Goal: Information Seeking & Learning: Learn about a topic

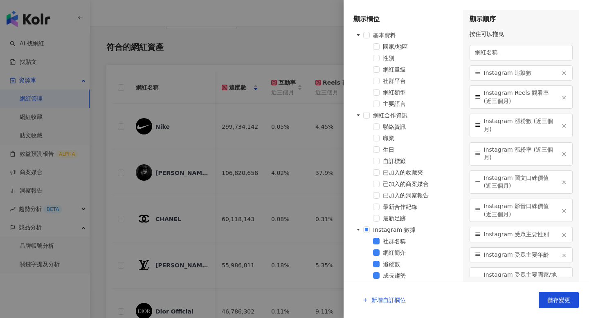
scroll to position [73, 0]
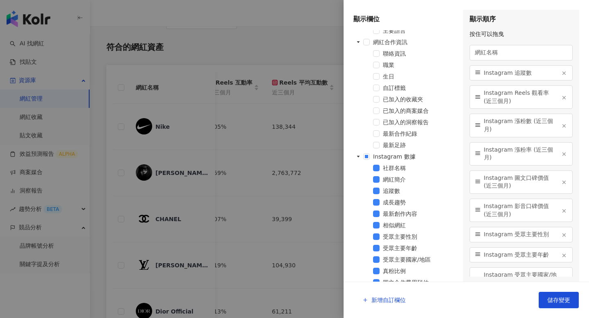
click at [278, 61] on div at bounding box center [294, 159] width 589 height 318
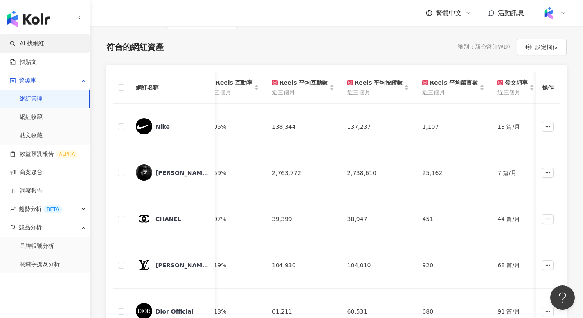
click at [43, 43] on link "AI 找網紅" at bounding box center [27, 44] width 34 height 8
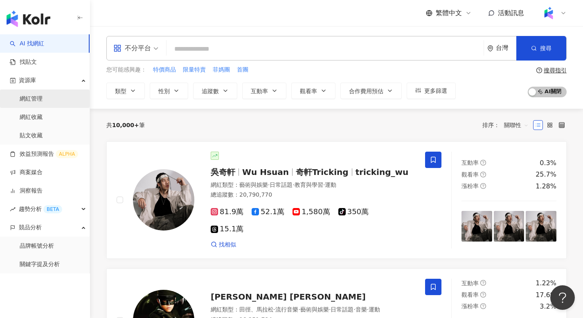
click at [43, 102] on link "網紅管理" at bounding box center [31, 99] width 23 height 8
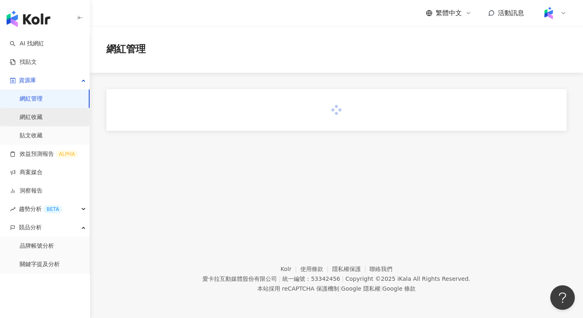
click at [43, 115] on link "網紅收藏" at bounding box center [31, 117] width 23 height 8
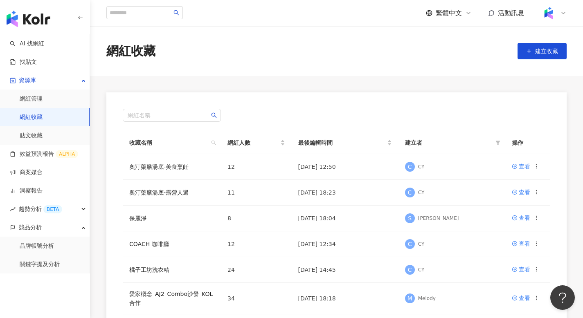
click at [560, 10] on div at bounding box center [554, 13] width 26 height 16
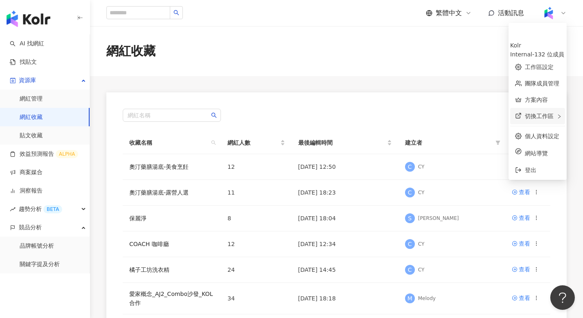
click at [525, 113] on span "切換工作區" at bounding box center [539, 116] width 29 height 7
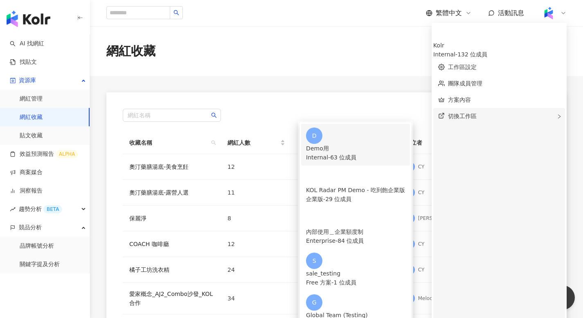
click at [398, 144] on div "Demo用" at bounding box center [355, 148] width 99 height 9
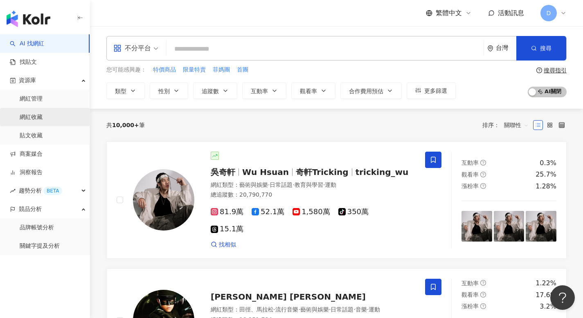
click at [39, 115] on link "網紅收藏" at bounding box center [31, 117] width 23 height 8
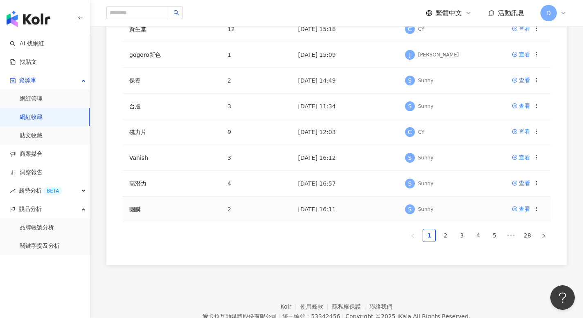
scroll to position [46, 0]
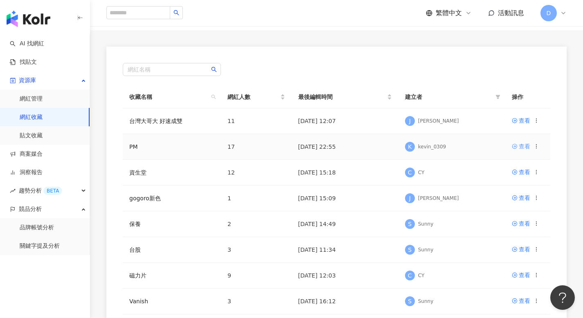
click at [518, 147] on link "查看" at bounding box center [521, 146] width 18 height 9
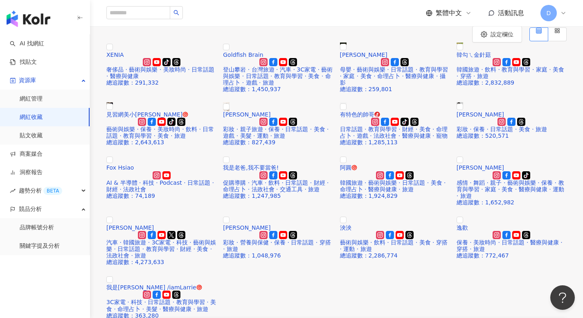
scroll to position [50, 0]
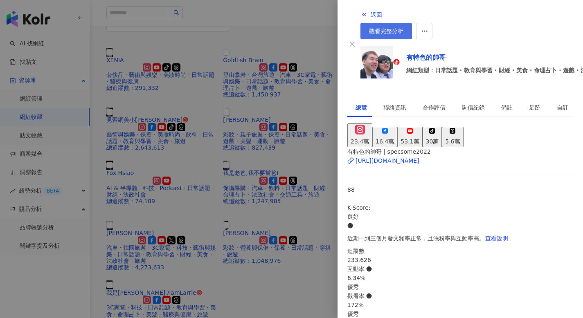
click at [404, 28] on span "觀看完整分析" at bounding box center [386, 31] width 34 height 7
click at [299, 59] on div at bounding box center [291, 159] width 583 height 318
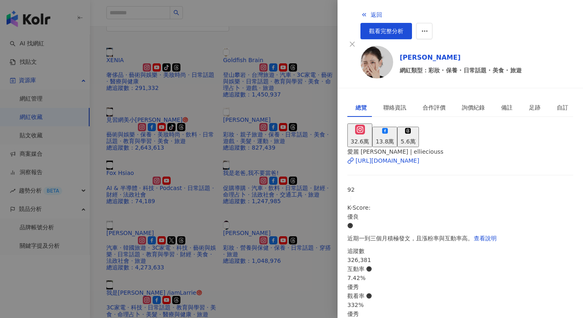
scroll to position [121, 0]
click at [404, 28] on span "觀看完整分析" at bounding box center [386, 31] width 34 height 7
click at [284, 52] on div at bounding box center [291, 159] width 583 height 318
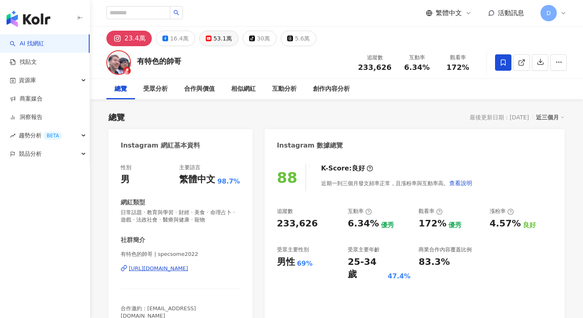
click at [219, 37] on div "53.1萬" at bounding box center [223, 38] width 18 height 11
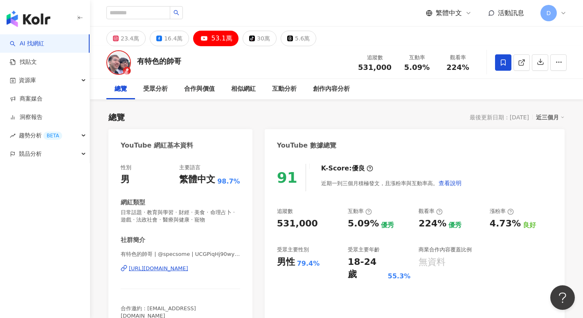
scroll to position [16, 0]
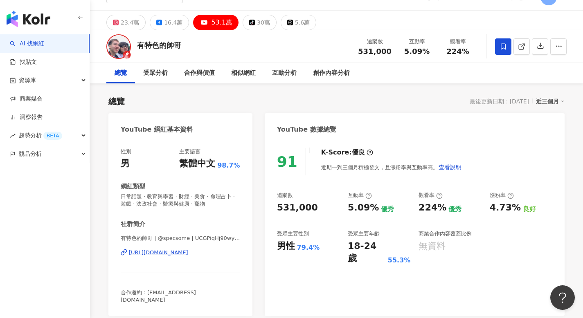
click at [418, 207] on div "追蹤數 531,000 互動率 5.09% 優秀 觀看率 224% 優秀 漲粉率 4.73% 良好 受眾主要性別 男性 79.4% 受眾主要年齡 18-24 …" at bounding box center [414, 228] width 275 height 73
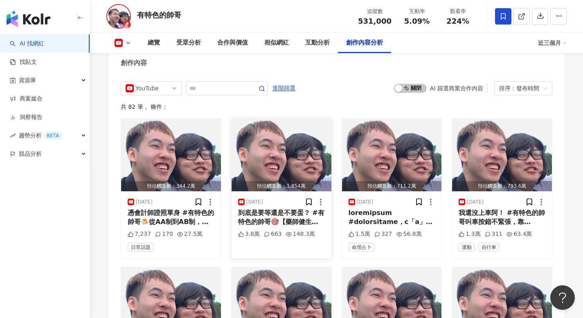
scroll to position [2199, 0]
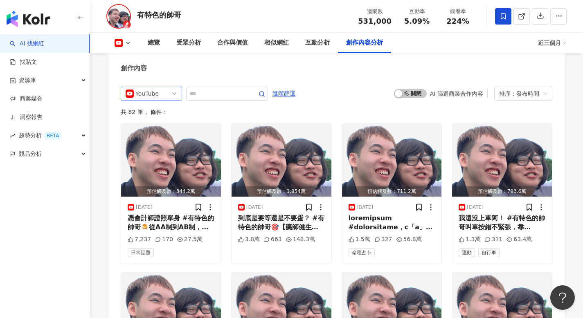
click at [162, 87] on span "YouTube" at bounding box center [152, 93] width 52 height 13
click at [295, 87] on span "進階篩選" at bounding box center [284, 93] width 23 height 13
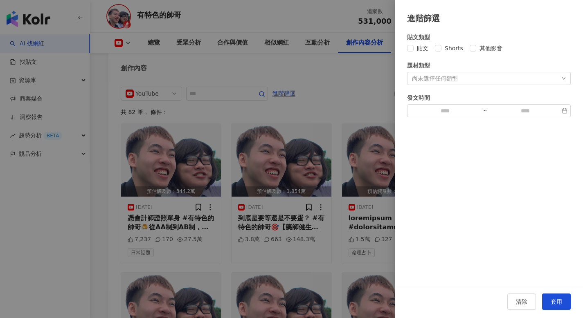
click at [468, 79] on div "尚未選擇任何類型" at bounding box center [489, 78] width 164 height 13
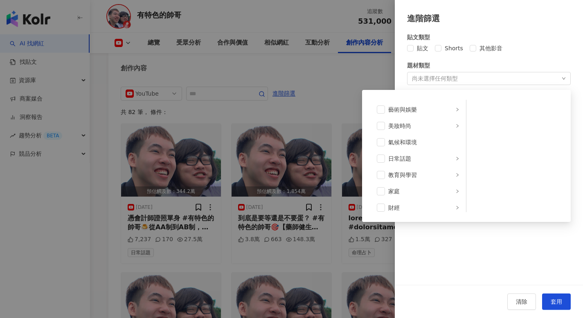
click at [468, 79] on div "尚未選擇任何類型 藝術與娛樂 美妝時尚 氣候和環境 日常話題 教育與學習 家庭 財經 美食 命理占卜 遊戲 法政社會 生活風格 影視娛樂 醫療與健康 寵物 攝…" at bounding box center [489, 78] width 164 height 13
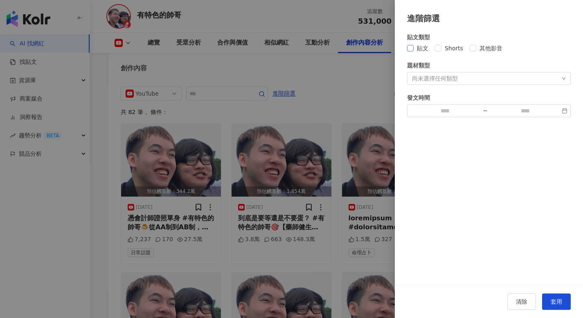
click at [422, 47] on span "貼文" at bounding box center [423, 48] width 18 height 9
click at [465, 48] on div "貼文 Shorts 其他影音" at bounding box center [489, 48] width 164 height 9
click at [496, 47] on span "其他影音" at bounding box center [490, 48] width 29 height 9
click at [415, 48] on span "貼文" at bounding box center [423, 48] width 18 height 9
click at [553, 298] on button "套用" at bounding box center [556, 302] width 29 height 16
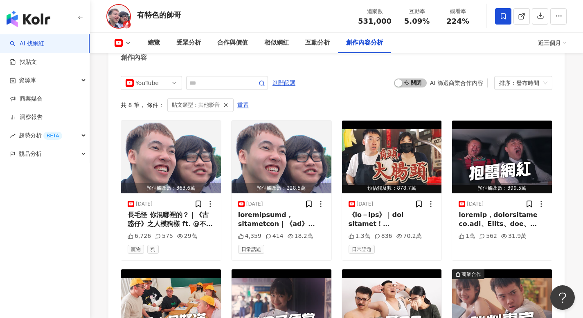
scroll to position [2199, 0]
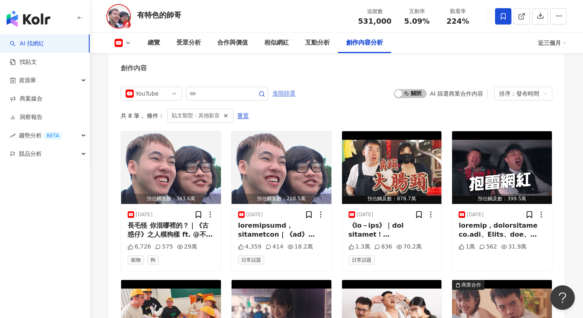
click at [295, 87] on span "進階篩選" at bounding box center [284, 93] width 23 height 13
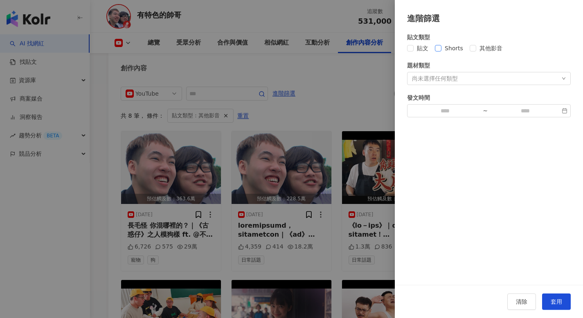
click at [448, 49] on span "Shorts" at bounding box center [454, 48] width 25 height 9
click at [558, 298] on button "套用" at bounding box center [556, 302] width 29 height 16
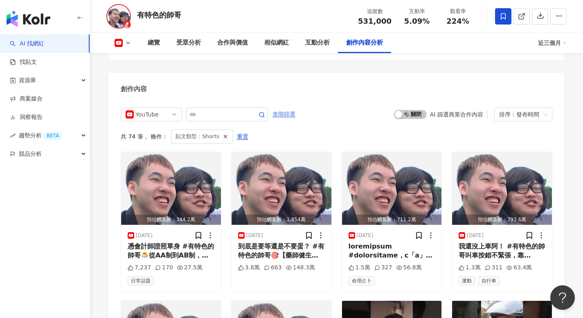
click at [284, 108] on span "進階篩選" at bounding box center [284, 114] width 23 height 13
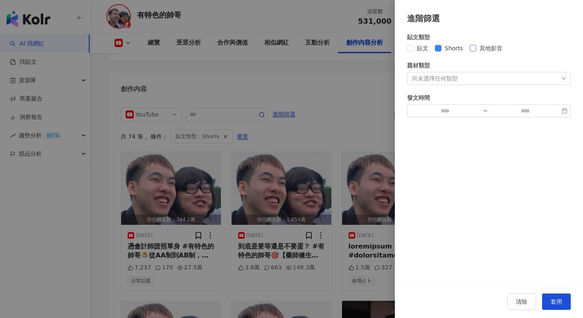
click at [478, 47] on span "其他影音" at bounding box center [490, 48] width 29 height 9
click at [454, 52] on span "Shorts" at bounding box center [454, 48] width 25 height 9
click at [563, 298] on button "套用" at bounding box center [556, 302] width 29 height 16
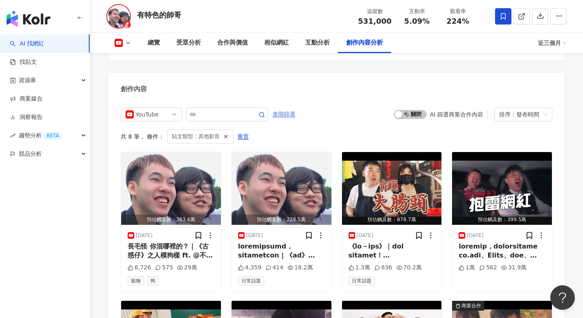
click at [282, 108] on span "進階篩選" at bounding box center [284, 114] width 23 height 13
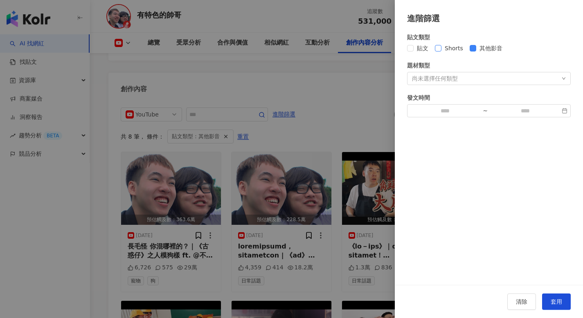
click at [454, 45] on span "Shorts" at bounding box center [454, 48] width 25 height 9
click at [494, 49] on span "其他影音" at bounding box center [490, 48] width 29 height 9
click at [559, 288] on div "清除 套用" at bounding box center [489, 301] width 188 height 33
click at [559, 298] on button "套用" at bounding box center [556, 302] width 29 height 16
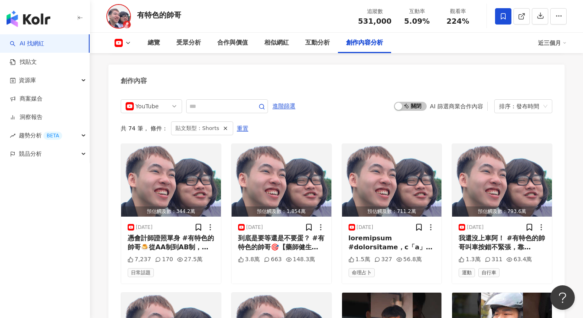
scroll to position [2175, 0]
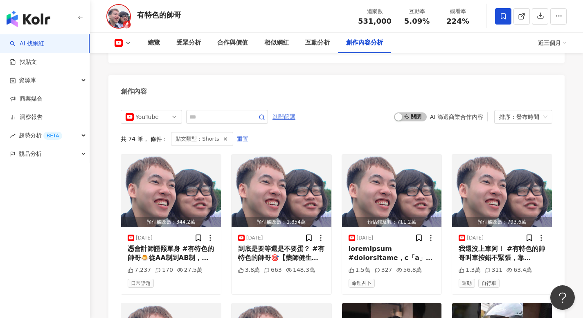
click at [289, 111] on span "進階篩選" at bounding box center [284, 117] width 23 height 13
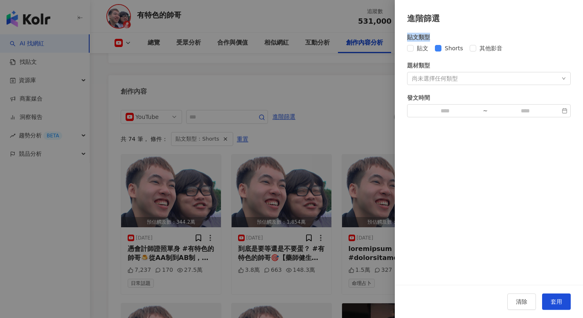
drag, startPoint x: 436, startPoint y: 35, endPoint x: 407, endPoint y: 35, distance: 29.5
click at [407, 35] on div "貼文類型" at bounding box center [489, 37] width 164 height 9
copy div "貼文類型"
click at [158, 110] on div at bounding box center [291, 159] width 583 height 318
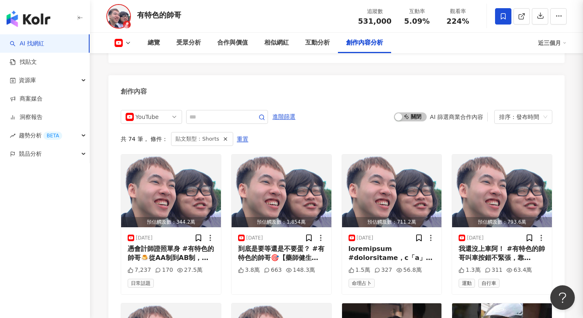
click at [154, 101] on div at bounding box center [291, 159] width 583 height 318
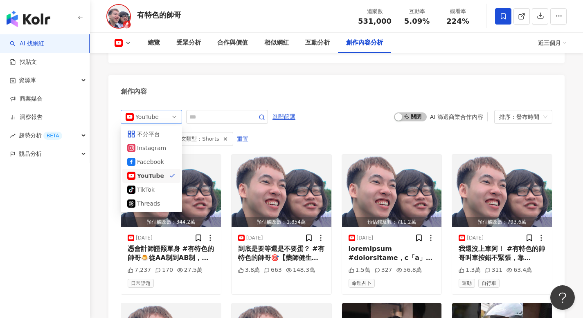
click at [158, 111] on div "YouTube" at bounding box center [148, 117] width 27 height 13
click at [156, 185] on div "TikTok" at bounding box center [150, 189] width 27 height 9
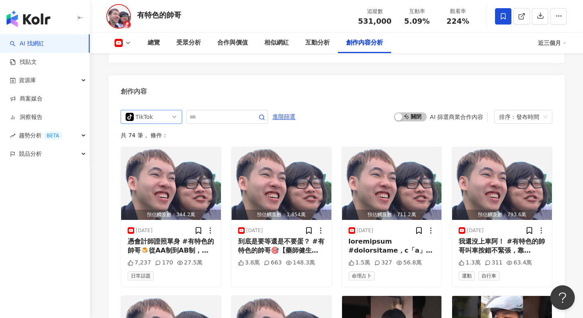
scroll to position [2178, 0]
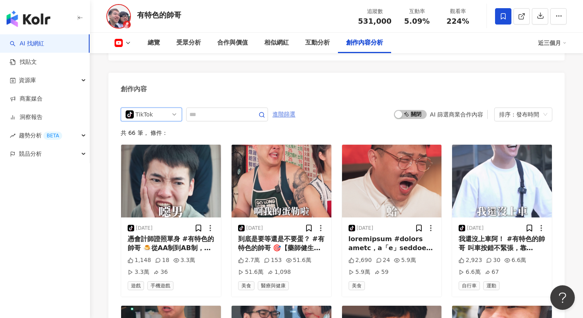
click at [287, 108] on span "進階篩選" at bounding box center [284, 114] width 23 height 13
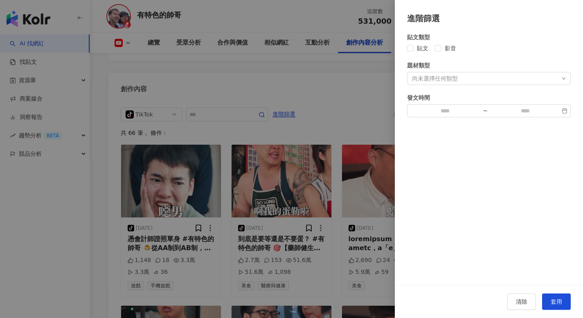
click at [313, 165] on div at bounding box center [291, 159] width 583 height 318
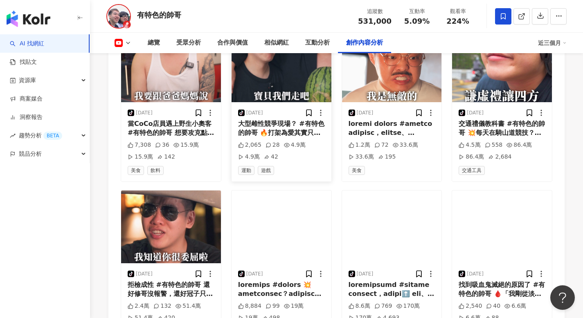
scroll to position [2581, 0]
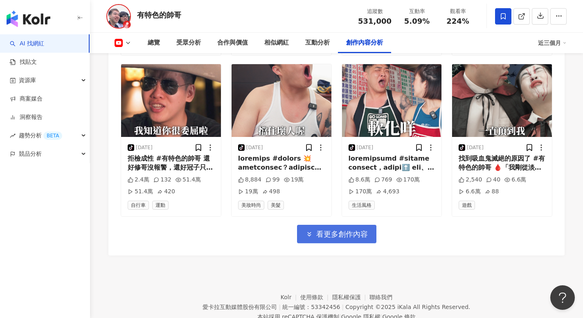
click at [331, 230] on span "看更多創作內容" at bounding box center [342, 234] width 52 height 9
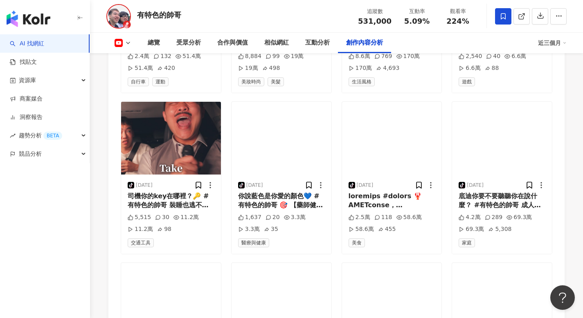
scroll to position [2710, 0]
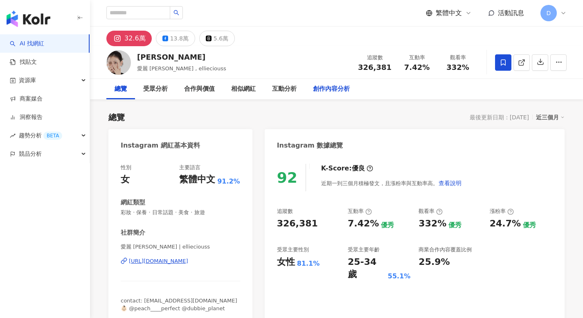
click at [321, 84] on div "創作內容分析" at bounding box center [331, 89] width 37 height 10
click at [323, 87] on div "創作內容分析" at bounding box center [331, 89] width 37 height 10
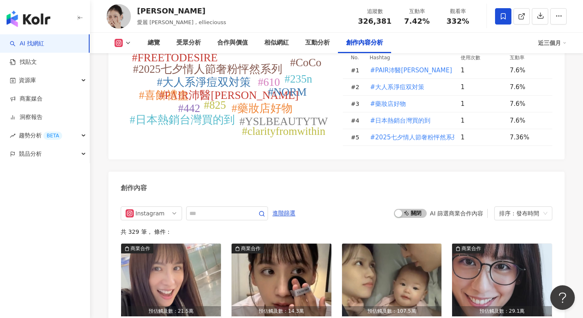
scroll to position [2467, 0]
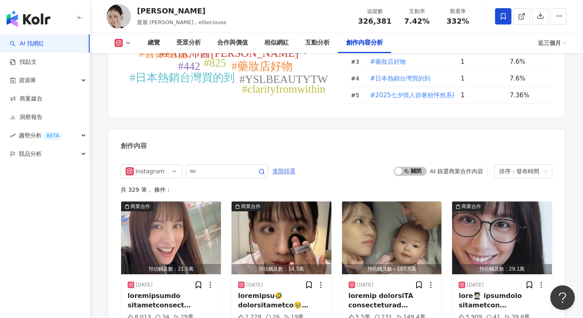
click at [284, 165] on span "進階篩選" at bounding box center [284, 171] width 23 height 13
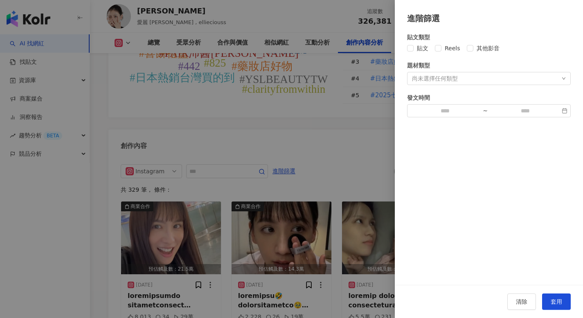
click at [449, 80] on div "尚未選擇任何類型" at bounding box center [435, 78] width 46 height 7
click at [508, 53] on div "貼文類型 貼文 Reels 其他影音 題材類型 尚未選擇任何類型 藝術與娛樂 美妝時尚 氣候和環境 日常話題 教育與學習 家庭 財經 美食 命理占卜 遊戲 法…" at bounding box center [489, 75] width 164 height 85
click at [429, 70] on div "題材類型 尚未選擇任何類型" at bounding box center [489, 73] width 164 height 24
click at [431, 75] on div "尚未選擇任何類型" at bounding box center [435, 78] width 46 height 7
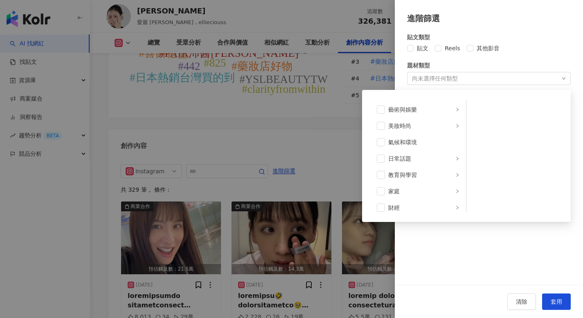
click at [431, 76] on div "尚未選擇任何類型" at bounding box center [435, 78] width 46 height 7
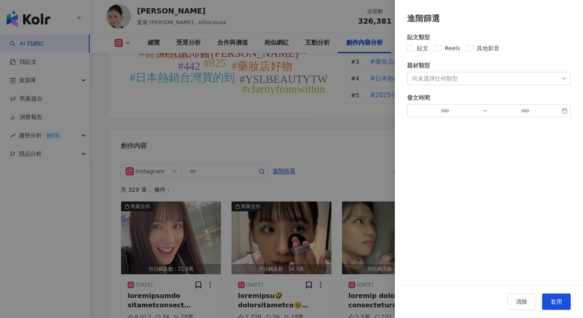
drag, startPoint x: 204, startPoint y: 144, endPoint x: 199, endPoint y: 144, distance: 4.5
click at [204, 142] on div at bounding box center [291, 159] width 583 height 318
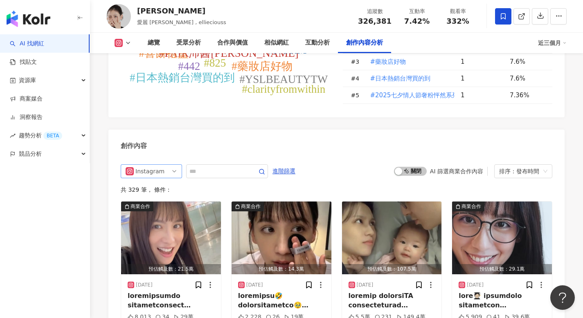
click at [160, 165] on div "Instagram" at bounding box center [148, 171] width 27 height 13
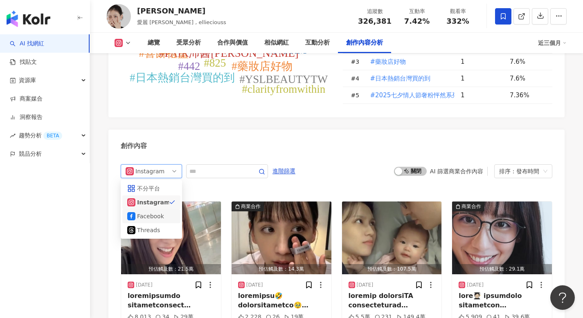
click at [146, 212] on div "Facebook" at bounding box center [150, 216] width 27 height 9
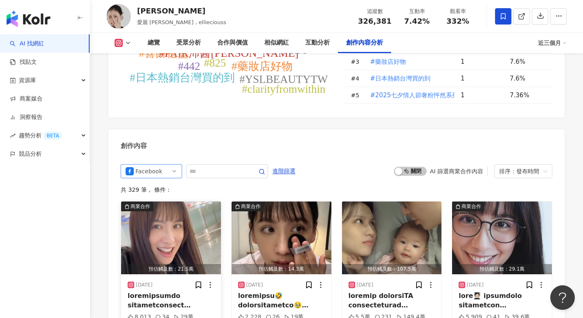
scroll to position [2522, 0]
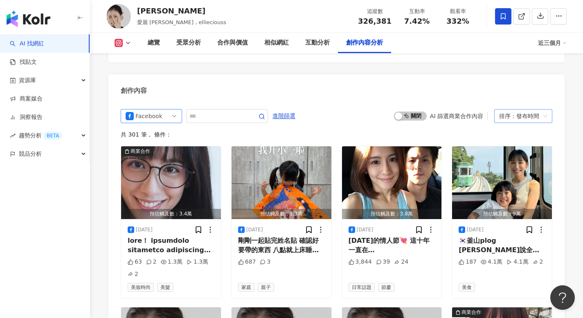
click at [543, 110] on span "排序：發布時間" at bounding box center [523, 116] width 48 height 13
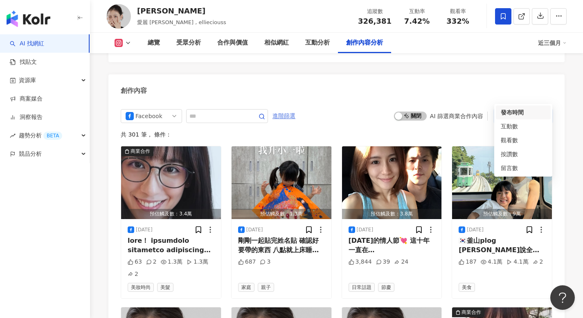
click at [289, 110] on span "進階篩選" at bounding box center [284, 116] width 23 height 13
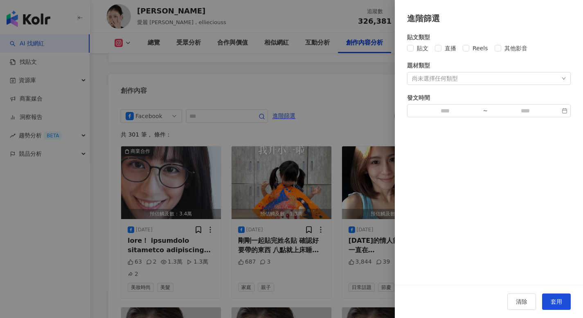
click at [506, 77] on div "尚未選擇任何類型" at bounding box center [489, 78] width 164 height 13
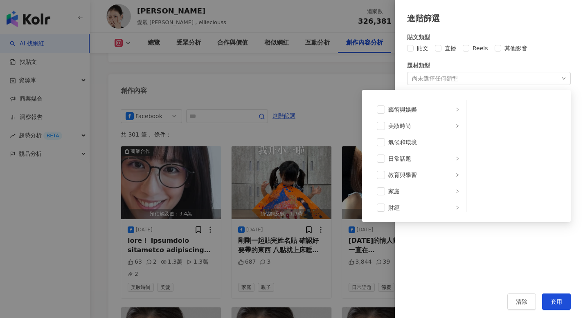
click at [486, 64] on div "題材類型" at bounding box center [489, 65] width 164 height 9
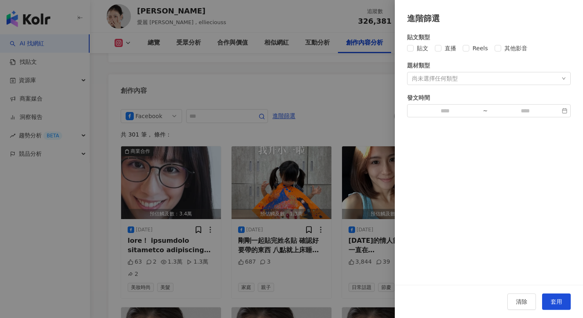
click at [275, 85] on div at bounding box center [291, 159] width 583 height 318
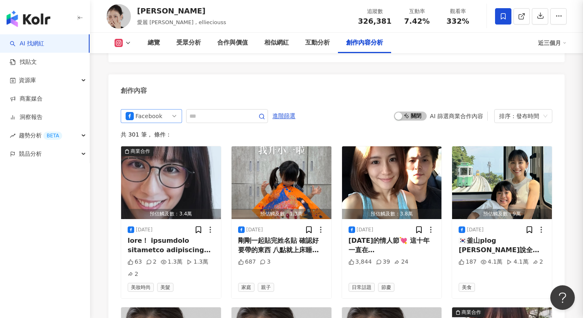
click at [166, 110] on span "Facebook" at bounding box center [152, 116] width 52 height 13
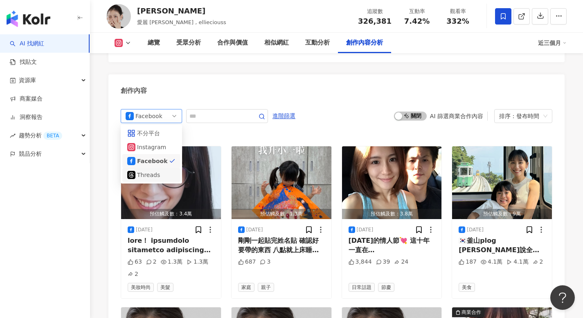
click at [156, 171] on div "Threads" at bounding box center [150, 175] width 27 height 9
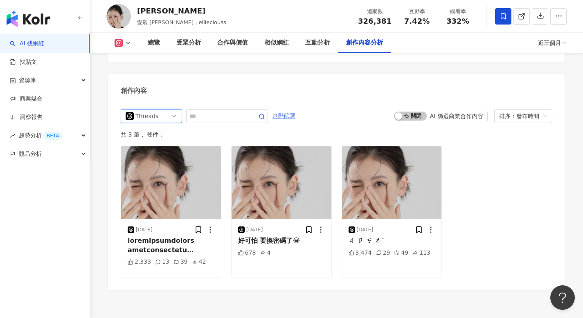
click at [287, 110] on span "進階篩選" at bounding box center [284, 116] width 23 height 13
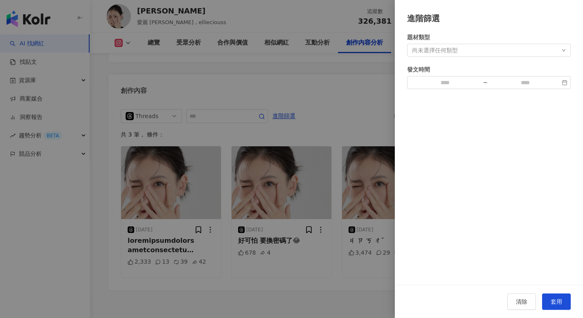
click at [494, 49] on div "尚未選擇任何類型" at bounding box center [489, 50] width 164 height 13
click at [338, 72] on div at bounding box center [291, 159] width 583 height 318
